Goal: Transaction & Acquisition: Purchase product/service

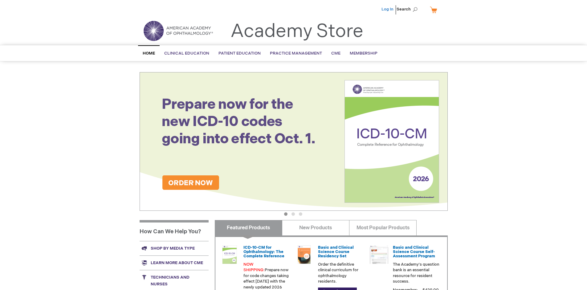
click at [388, 9] on link "Log In" at bounding box center [388, 9] width 12 height 5
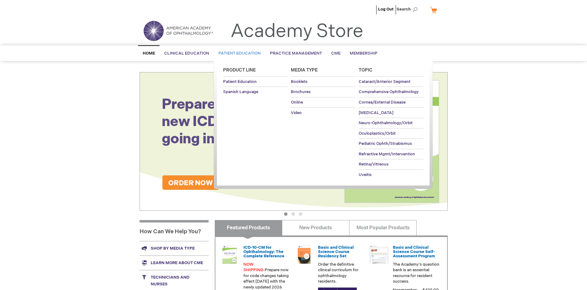
click at [238, 53] on span "Patient Education" at bounding box center [240, 53] width 42 height 5
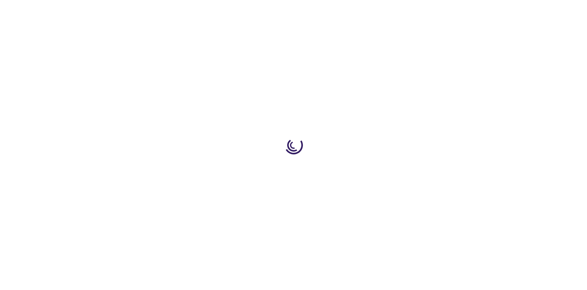
click at [389, 167] on span "Add to Cart" at bounding box center [385, 166] width 25 height 6
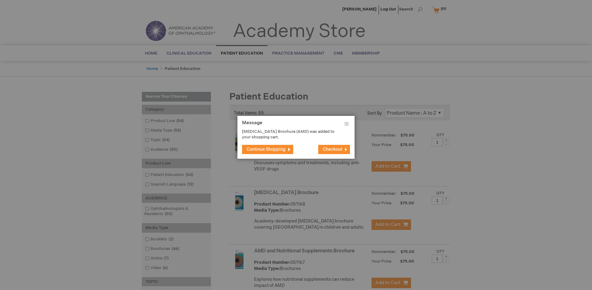
click at [266, 149] on span "Continue Shopping" at bounding box center [266, 149] width 39 height 5
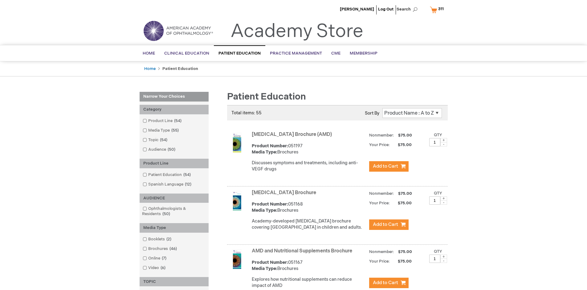
click at [303, 254] on link "AMD and Nutritional Supplements Brochure" at bounding box center [302, 251] width 101 height 6
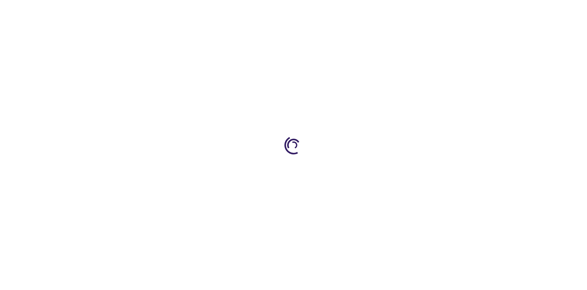
type input "1"
click at [340, 199] on span "Add to Cart" at bounding box center [340, 199] width 23 height 5
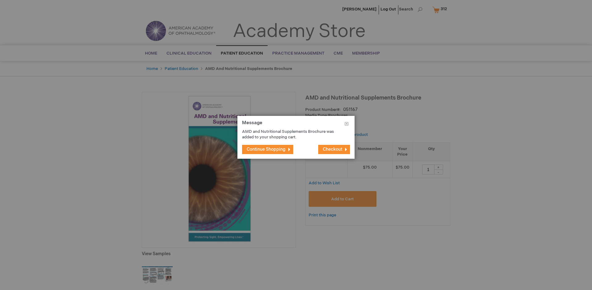
click at [266, 149] on span "Continue Shopping" at bounding box center [266, 149] width 39 height 5
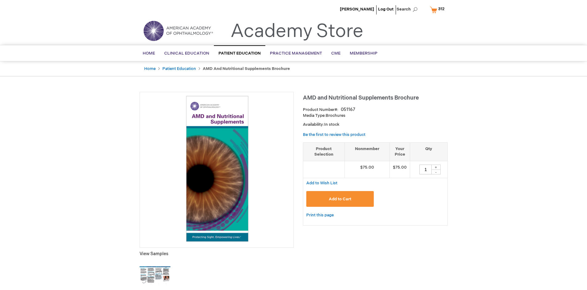
click at [439, 10] on span "312" at bounding box center [442, 8] width 6 height 5
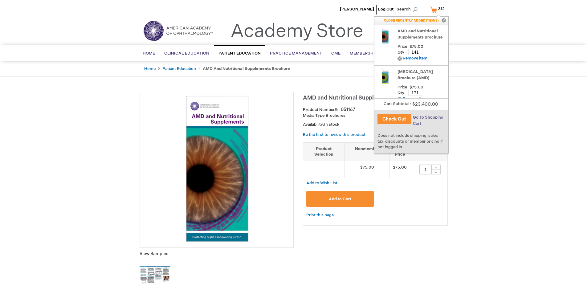
click at [428, 117] on span "Go To Shopping Cart" at bounding box center [428, 120] width 31 height 11
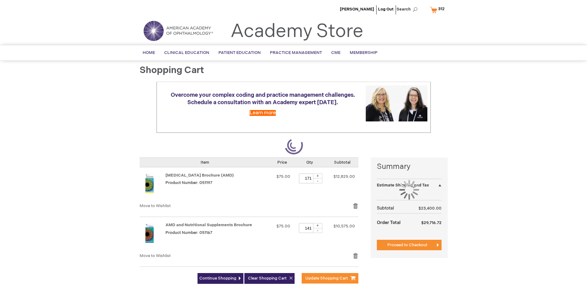
select select "US"
select select "41"
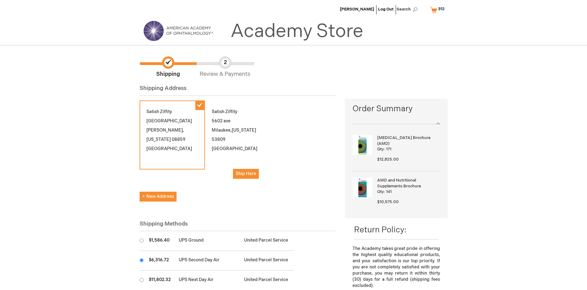
click at [142, 260] on input "radio" at bounding box center [142, 260] width 4 height 4
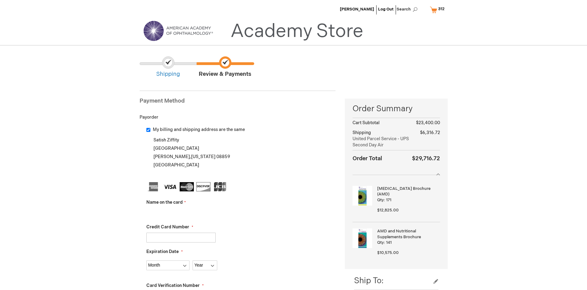
click at [181, 213] on input "Name on the card" at bounding box center [180, 213] width 69 height 10
